Goal: Communication & Community: Answer question/provide support

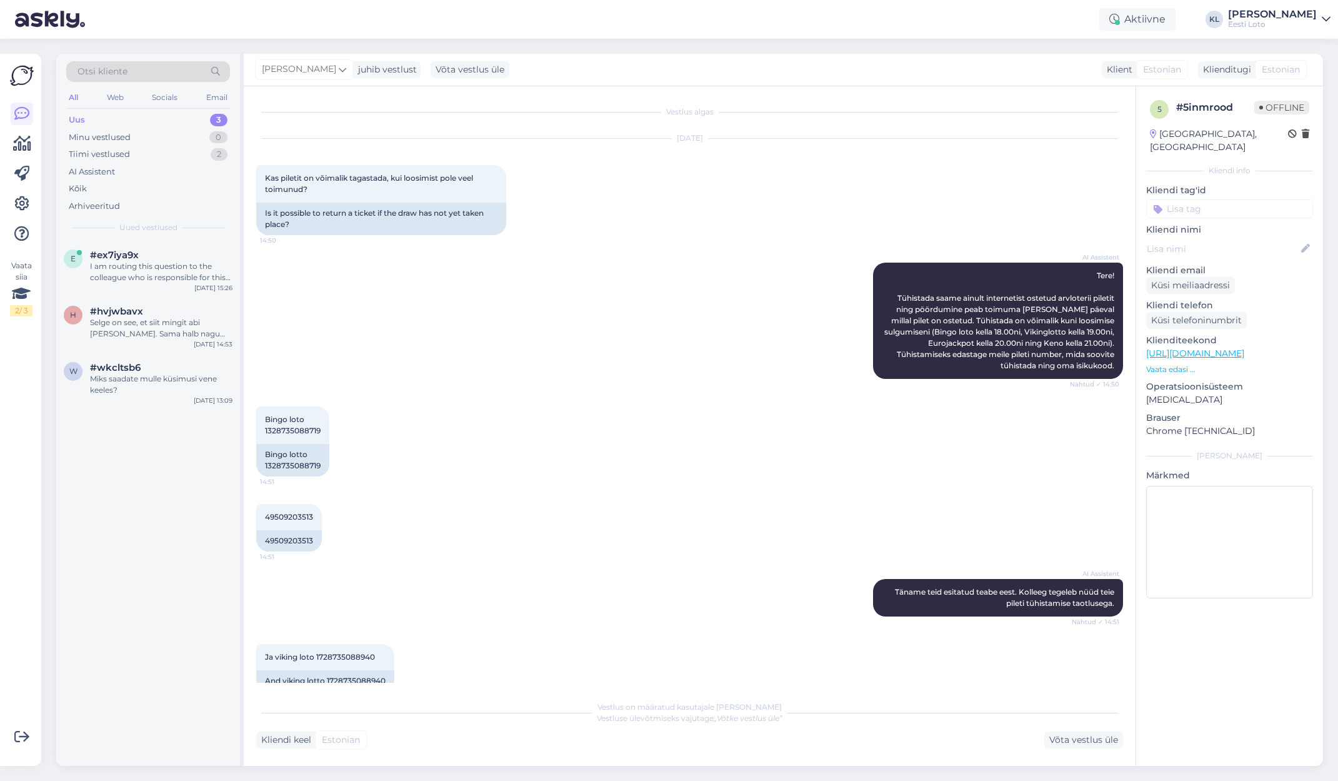
scroll to position [249, 0]
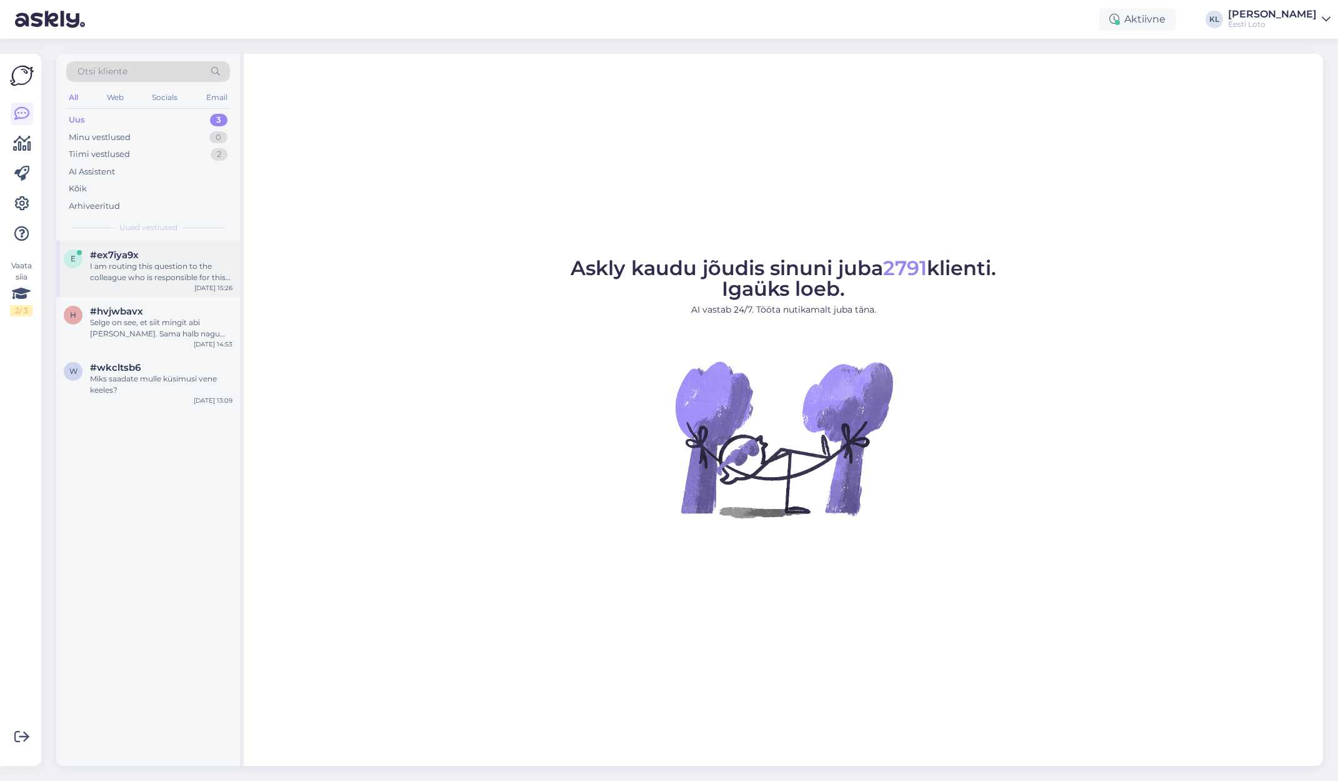
click at [173, 266] on div "I am routing this question to the colleague who is responsible for this topic. …" at bounding box center [161, 272] width 143 height 23
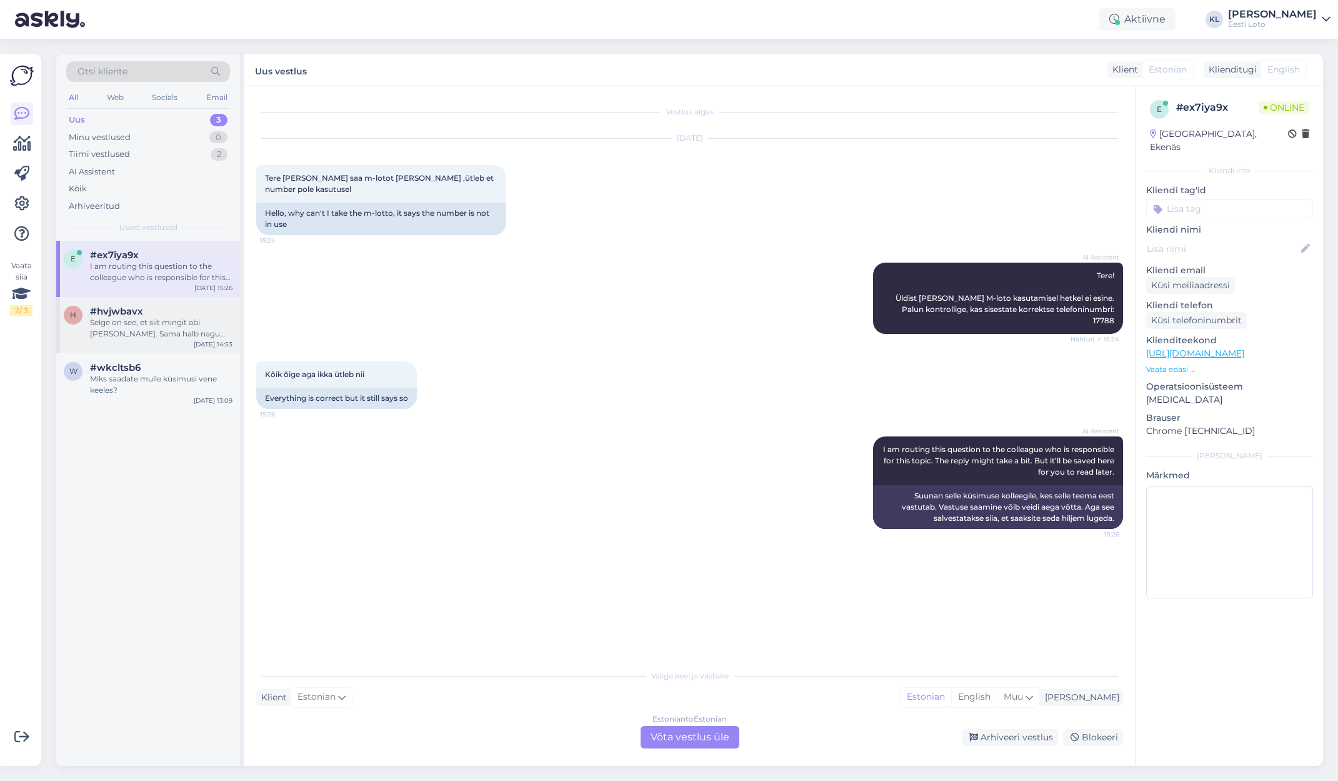
click at [178, 329] on div "Selge on see, et siit mingit abi [PERSON_NAME]. Sama halb nagu kogu süsteem on …" at bounding box center [161, 328] width 143 height 23
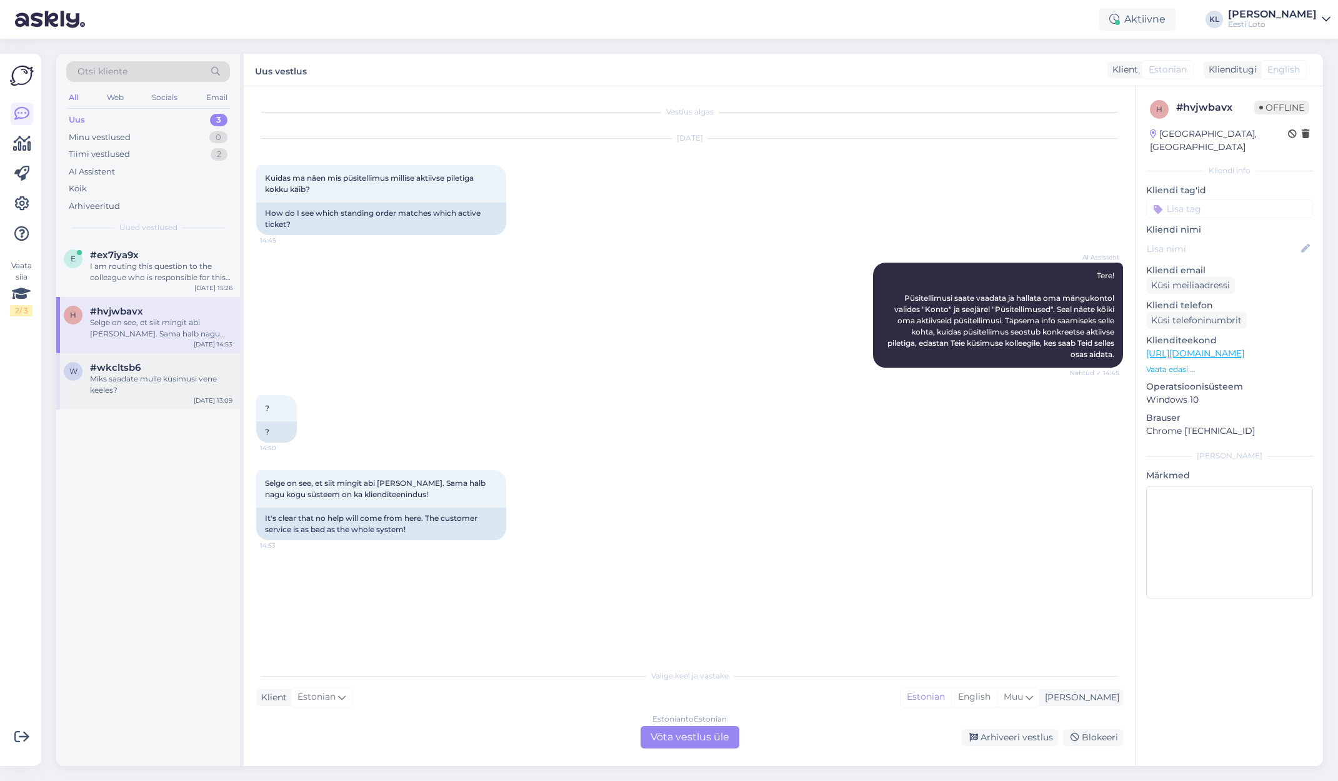
click at [156, 384] on div "Miks saadate mulle küsimusi vene keeles?" at bounding box center [161, 384] width 143 height 23
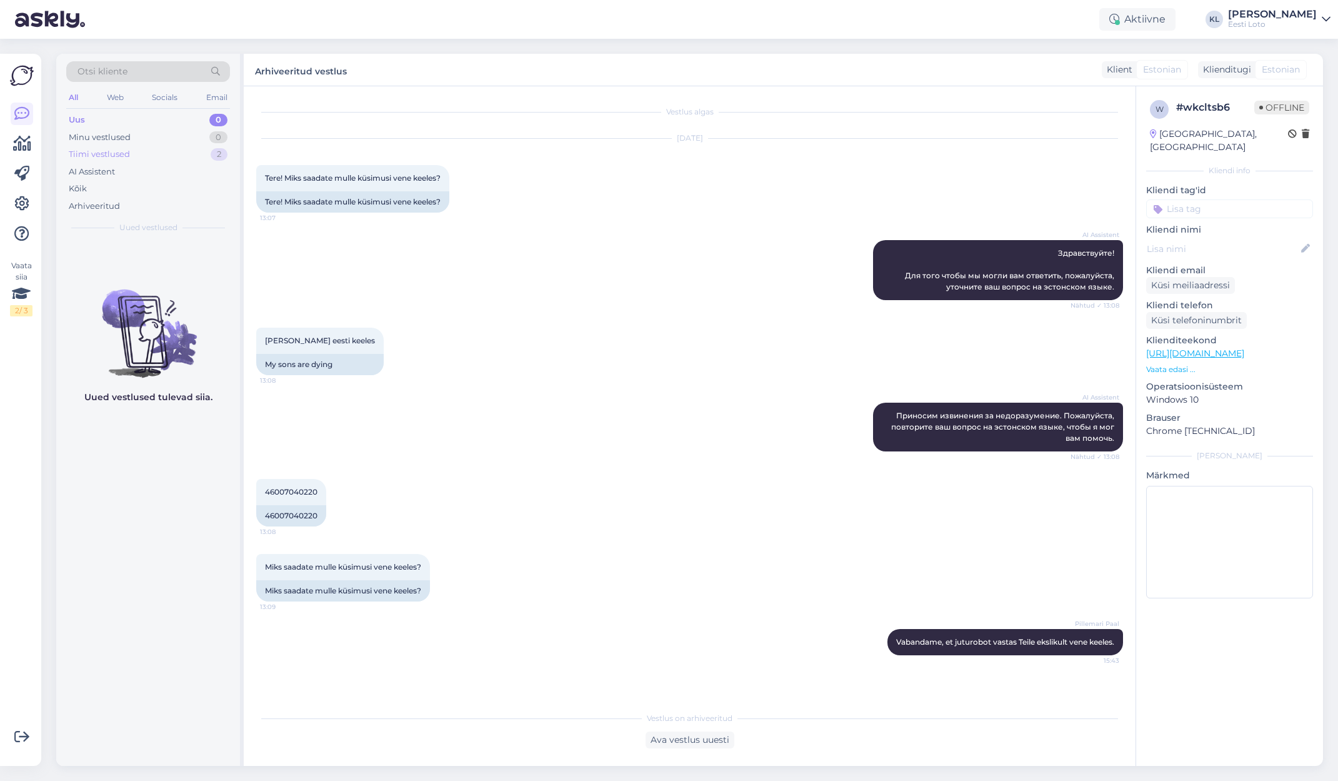
click at [121, 156] on div "Tiimi vestlused" at bounding box center [99, 154] width 61 height 13
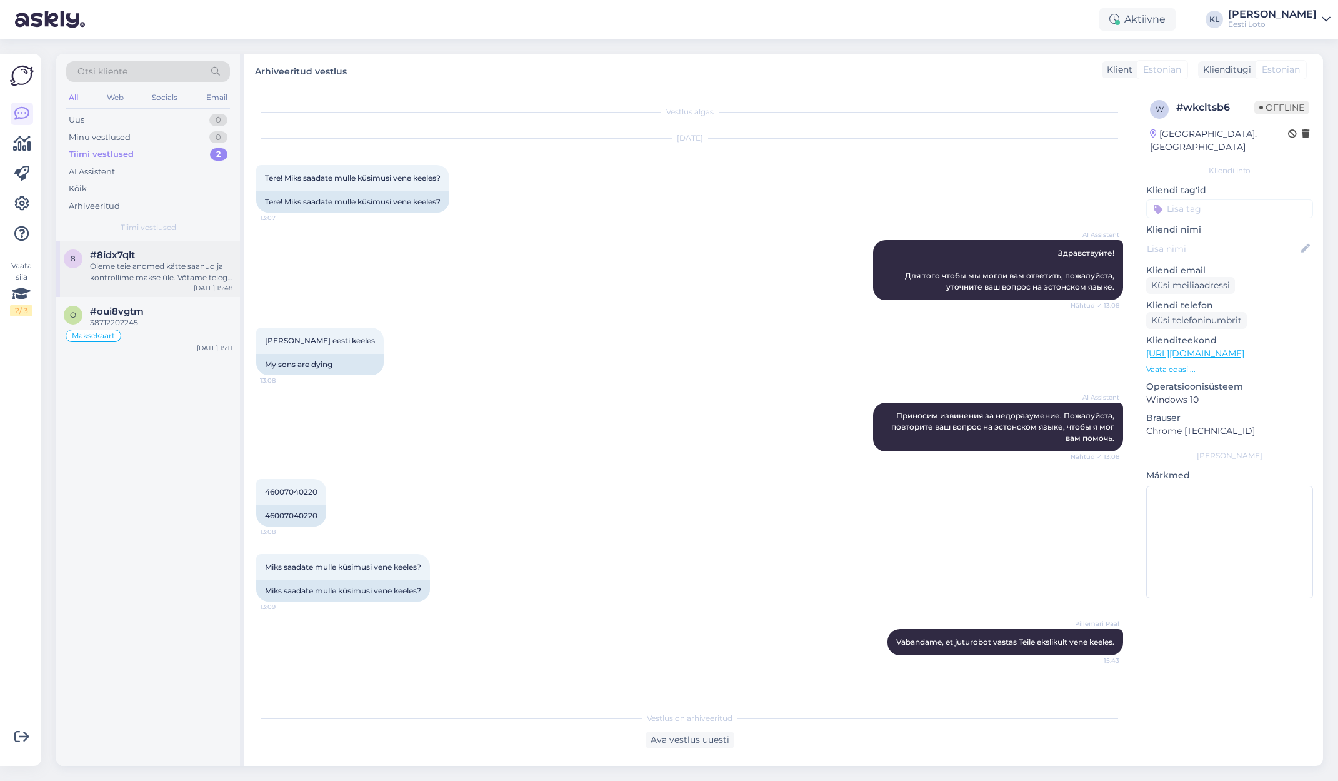
click at [120, 255] on span "#8idx7qlt" at bounding box center [112, 254] width 45 height 11
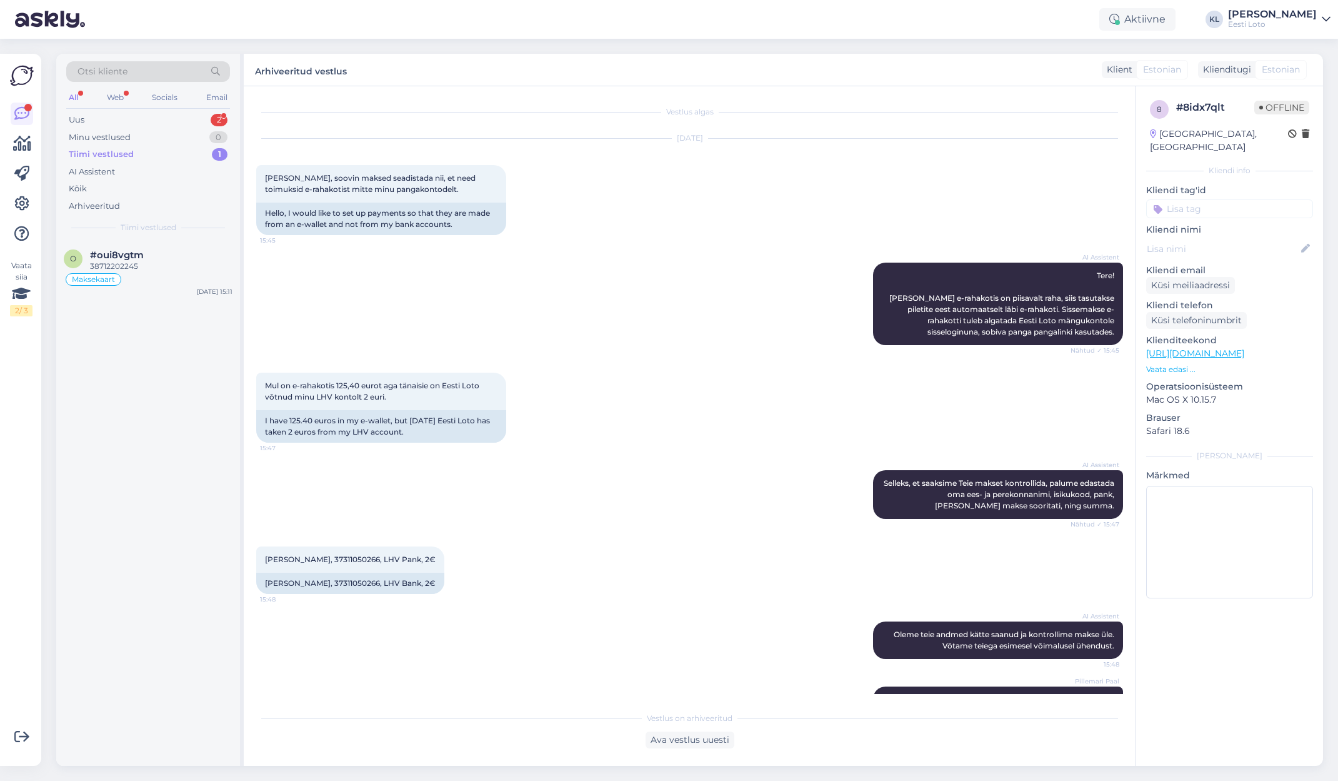
scroll to position [66, 0]
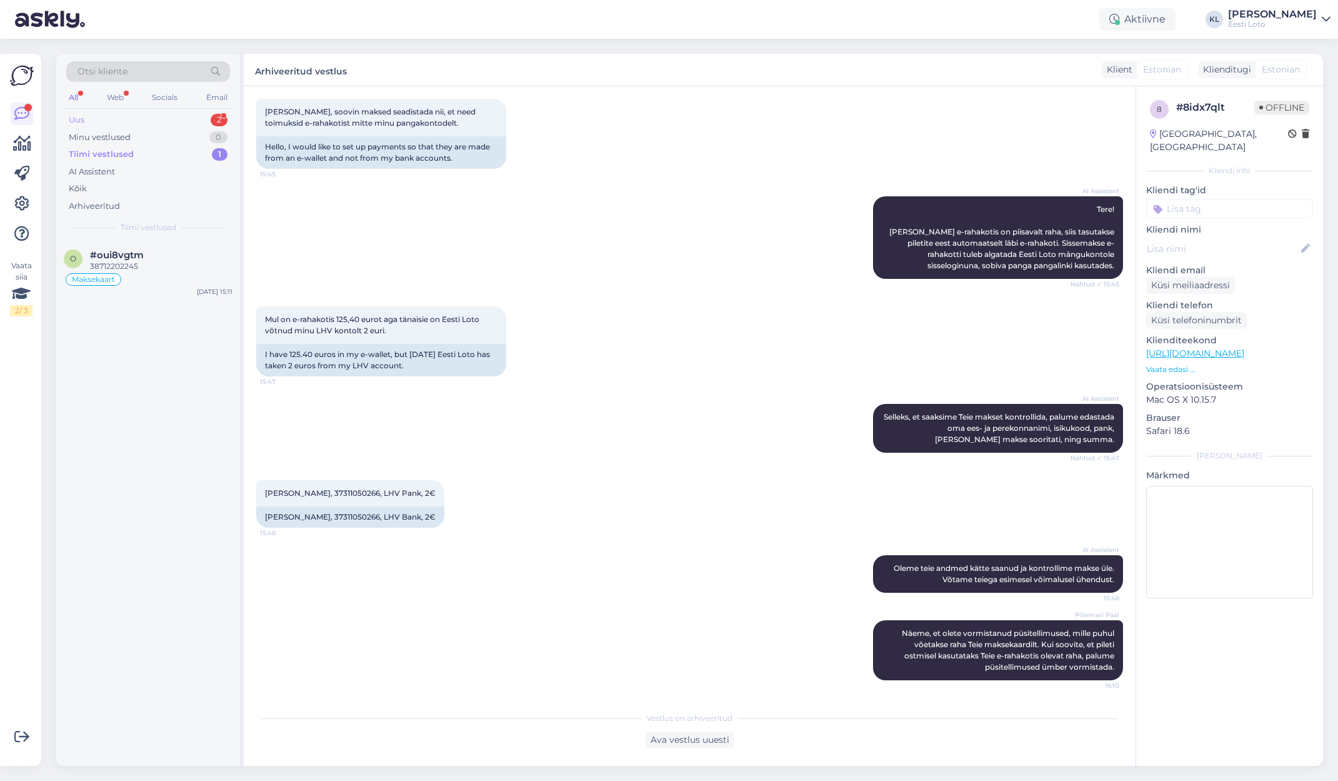
click at [113, 125] on div "Uus 2" at bounding box center [148, 120] width 164 height 18
drag, startPoint x: 141, startPoint y: 273, endPoint x: 167, endPoint y: 280, distance: 26.7
click at [145, 274] on div "v #vihg1huw 1 Telefonist jääb smart idga ketrama Sep 3 16:11" at bounding box center [148, 263] width 184 height 45
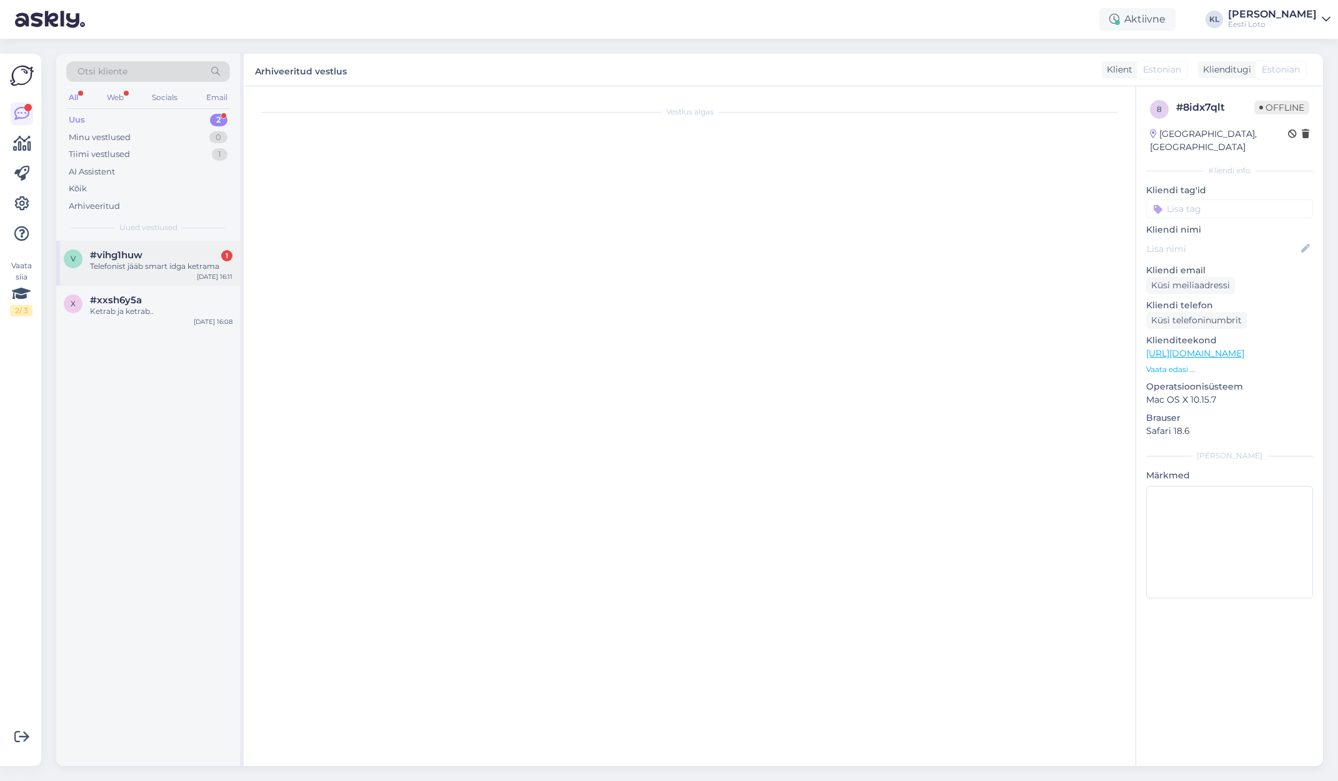
scroll to position [0, 0]
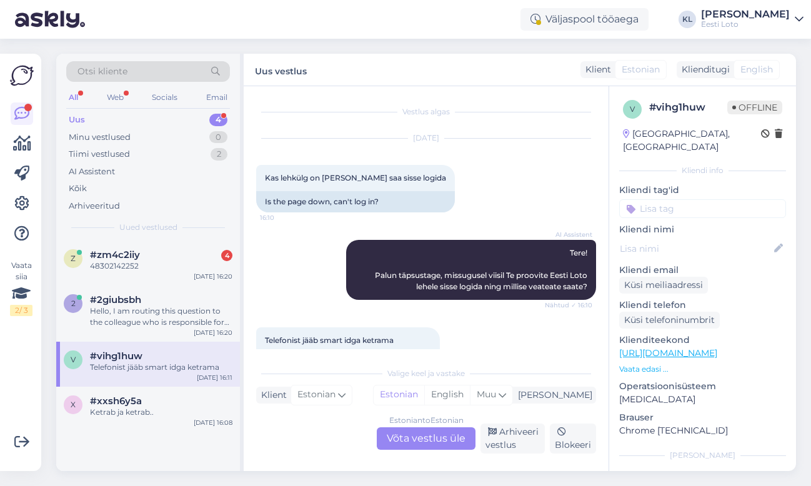
click at [165, 118] on div "Uus 4" at bounding box center [148, 120] width 164 height 18
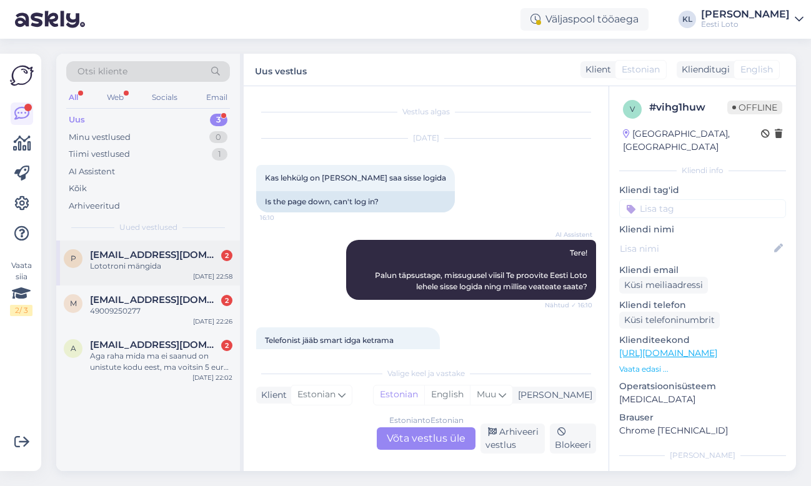
click at [148, 250] on span "piretkont4@gmail.com" at bounding box center [155, 254] width 130 height 11
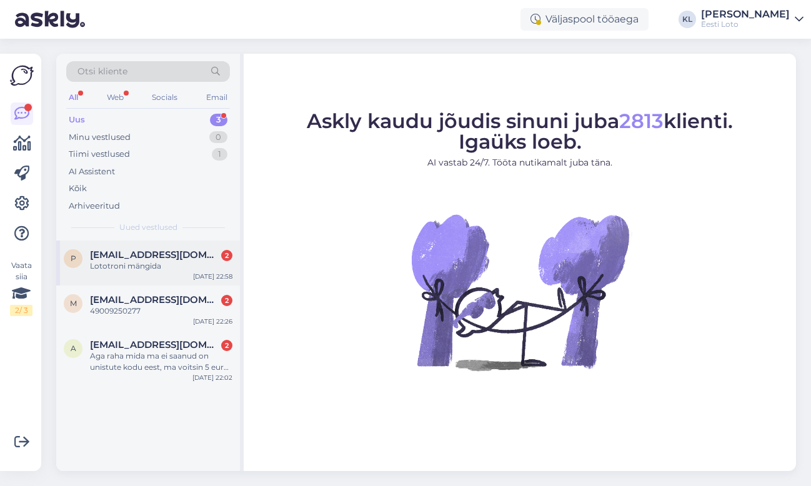
click at [164, 253] on span "piretkont4@gmail.com" at bounding box center [155, 254] width 130 height 11
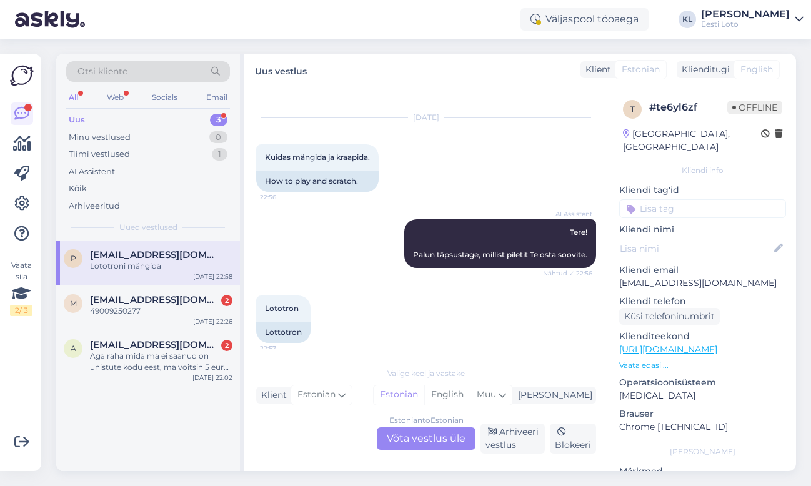
scroll to position [8, 0]
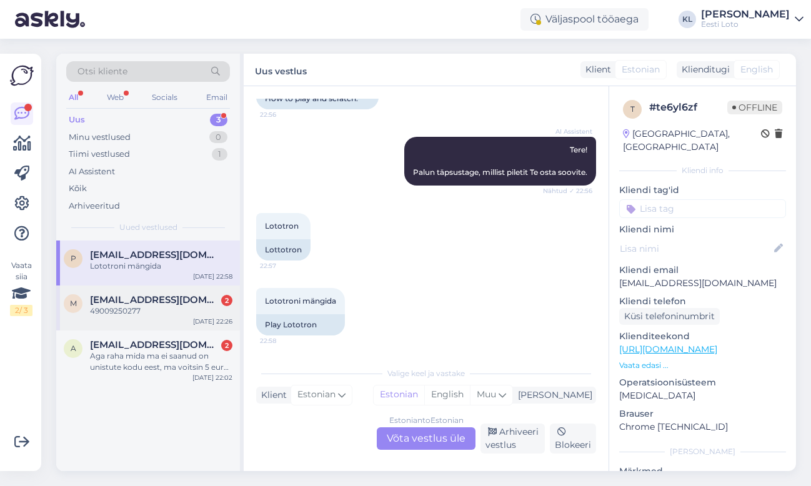
click at [154, 313] on div "49009250277" at bounding box center [161, 311] width 143 height 11
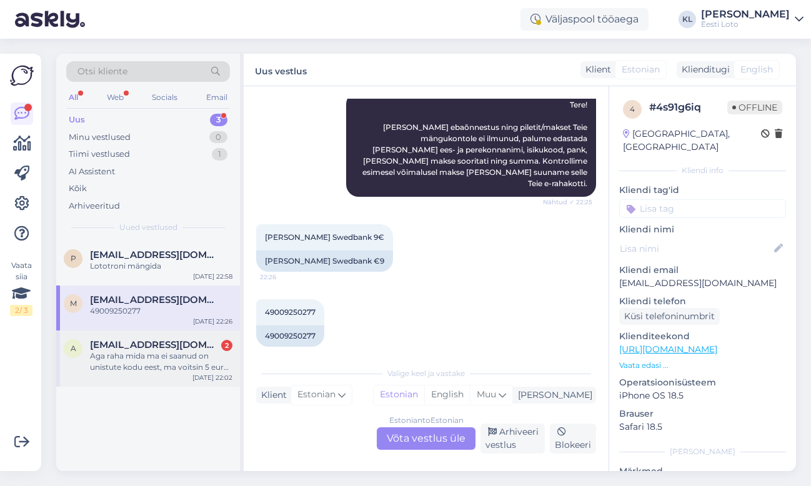
click at [137, 348] on span "anet838@gmail.com" at bounding box center [155, 344] width 130 height 11
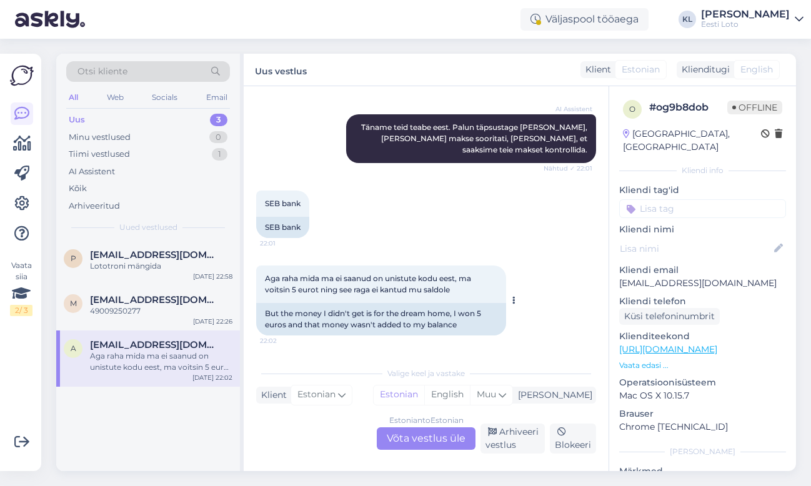
scroll to position [536, 0]
click at [146, 301] on span "marinagluskova23@gmail.com" at bounding box center [155, 299] width 130 height 11
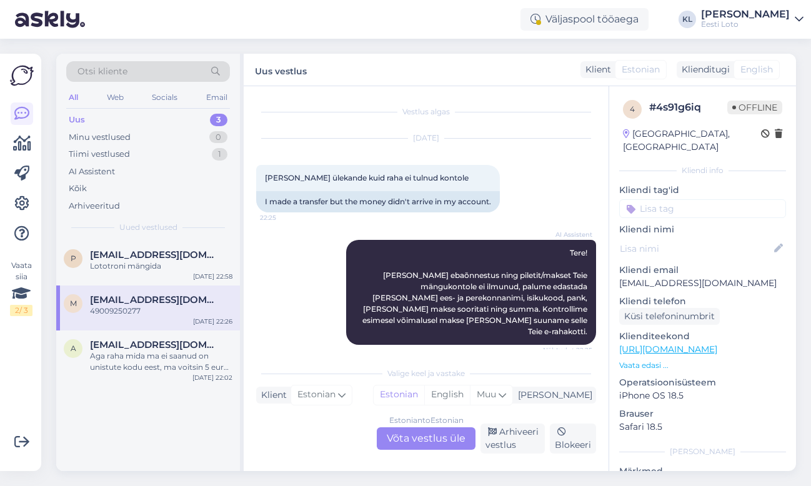
scroll to position [0, 0]
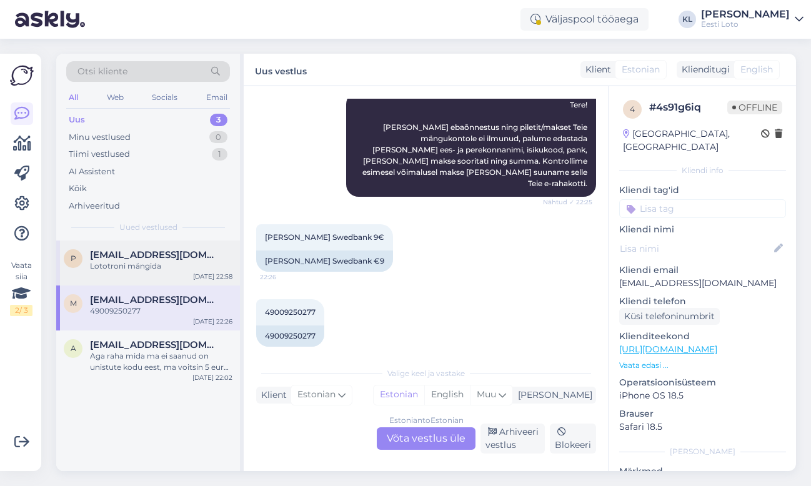
click at [153, 261] on div "Lototroni mängida" at bounding box center [161, 266] width 143 height 11
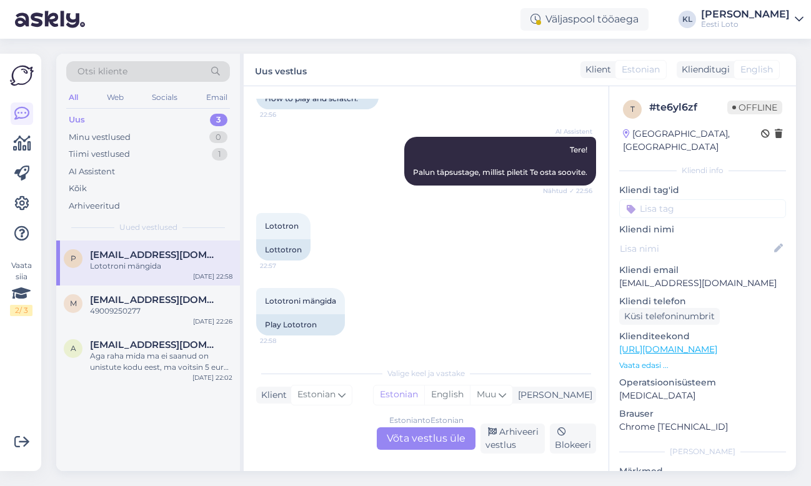
scroll to position [103, 0]
